Goal: Navigation & Orientation: Go to known website

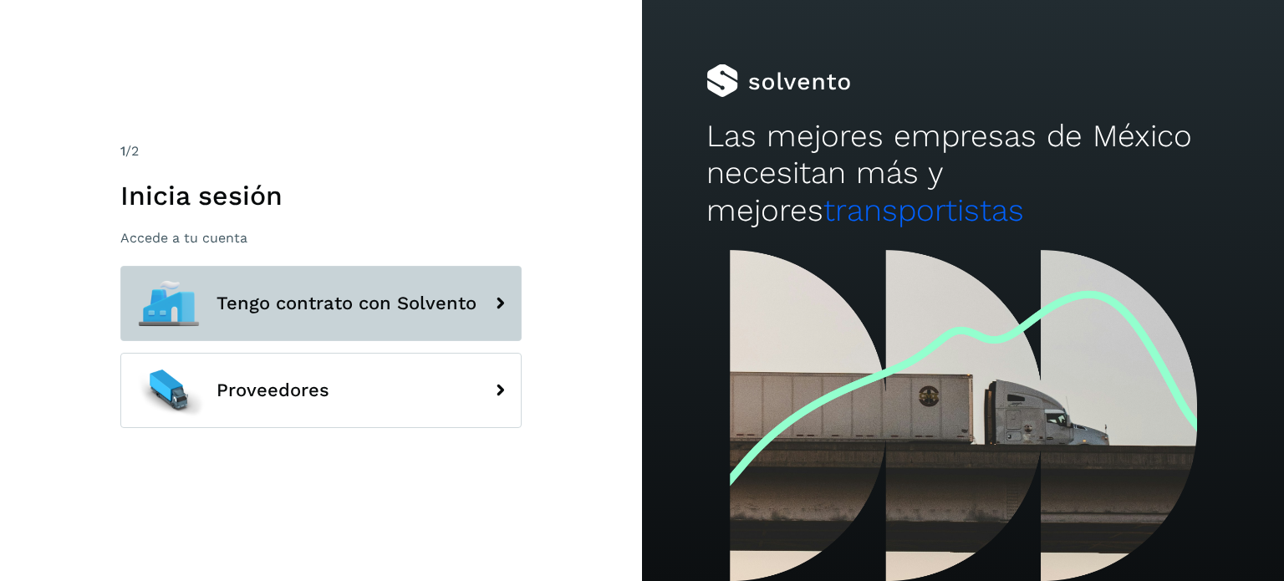
click at [377, 297] on span "Tengo contrato con Solvento" at bounding box center [346, 303] width 260 height 20
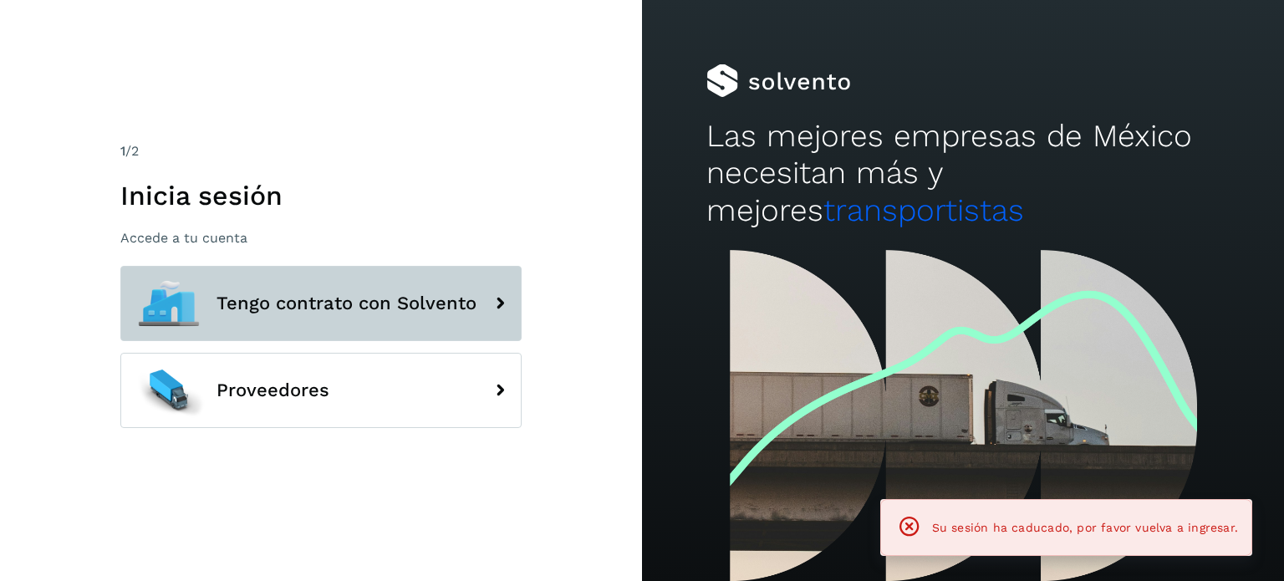
click at [377, 297] on span "Tengo contrato con Solvento" at bounding box center [346, 303] width 260 height 20
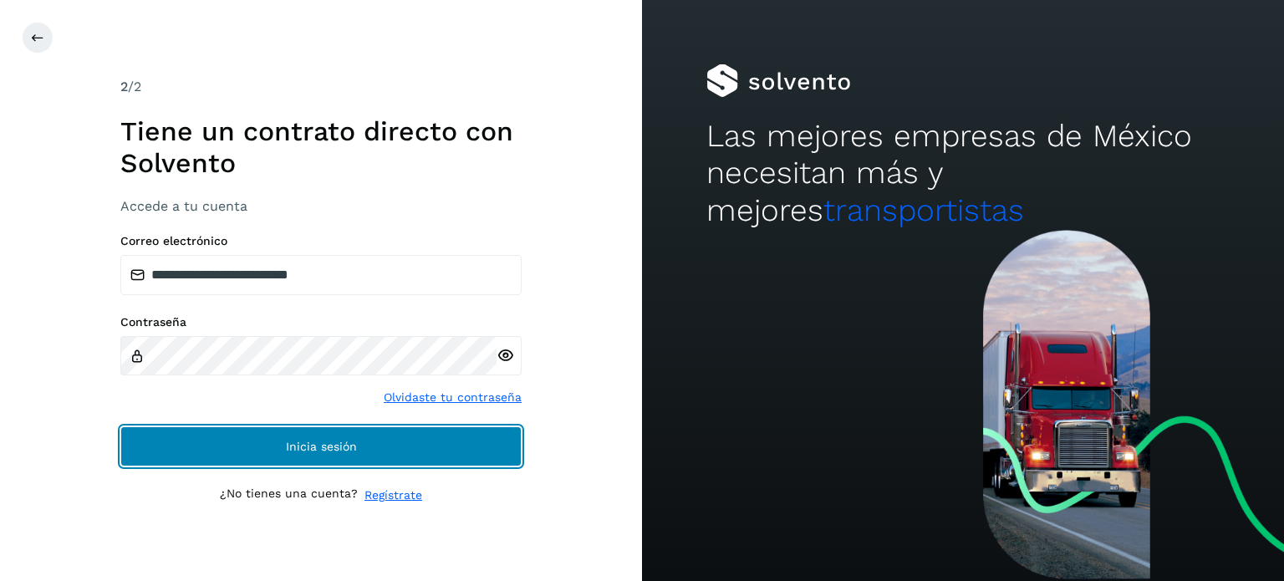
click at [292, 444] on span "Inicia sesión" at bounding box center [321, 446] width 71 height 12
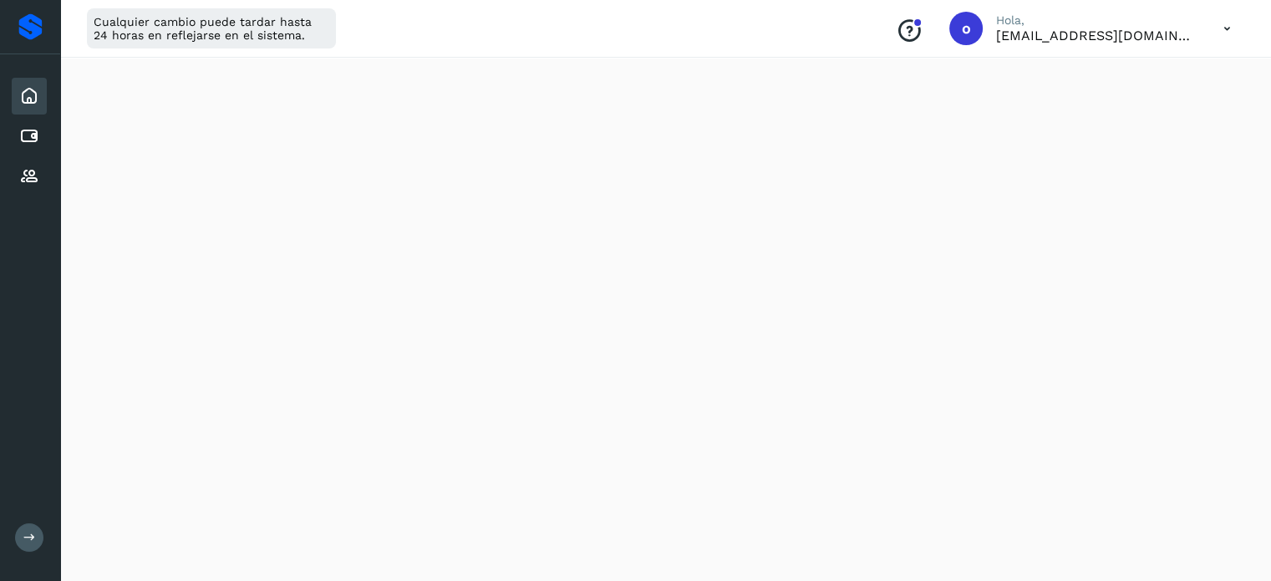
scroll to position [1035, 0]
